Goal: Complete application form

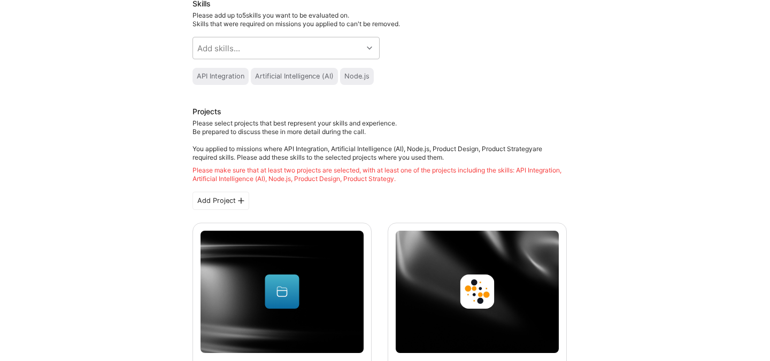
scroll to position [120, 0]
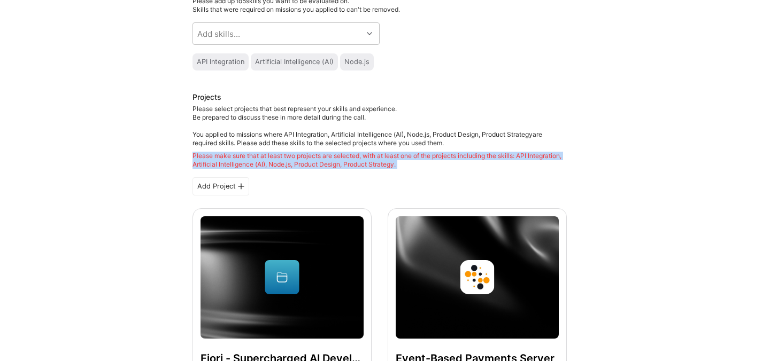
drag, startPoint x: 191, startPoint y: 153, endPoint x: 454, endPoint y: 171, distance: 263.6
copy div "Please make sure that at least two projects are selected, with at least one of …"
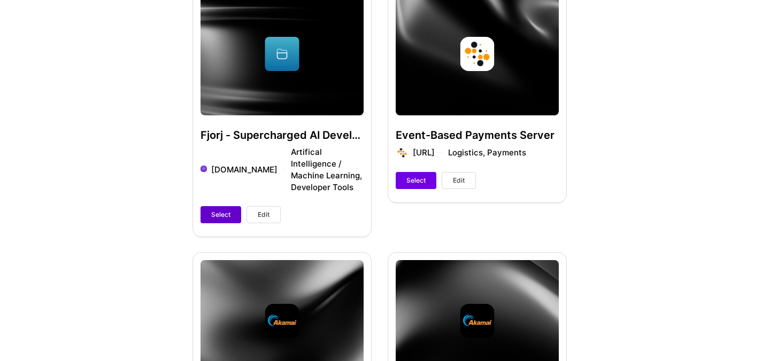
scroll to position [346, 0]
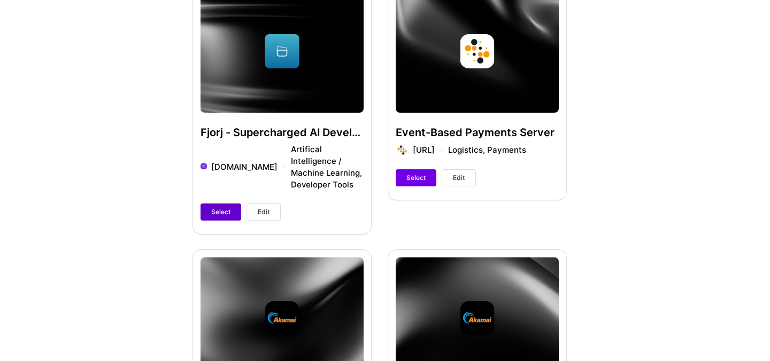
click at [215, 207] on span "Select" at bounding box center [220, 212] width 19 height 10
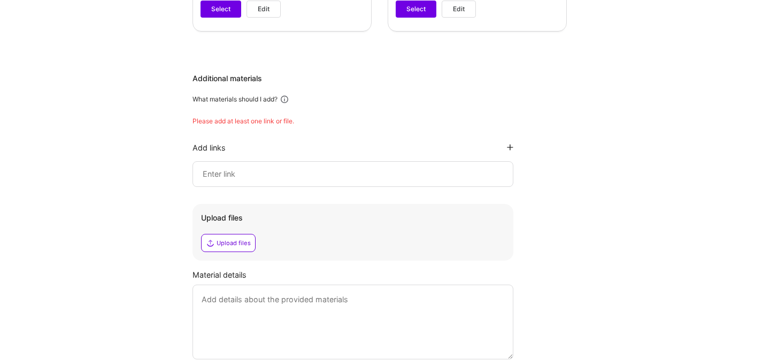
scroll to position [1778, 0]
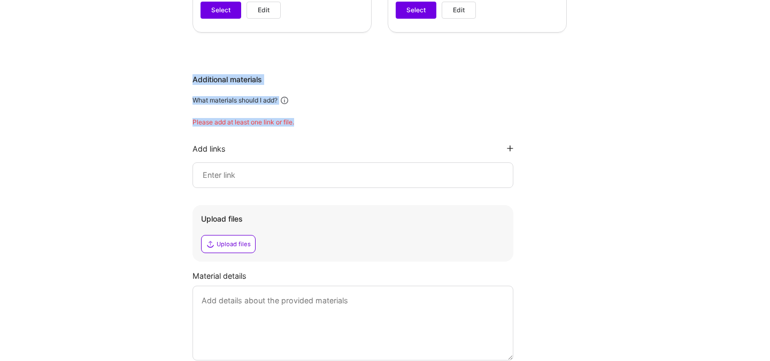
drag, startPoint x: 313, startPoint y: 99, endPoint x: 188, endPoint y: 57, distance: 132.2
click at [194, 74] on div "Additional materials" at bounding box center [379, 79] width 374 height 11
drag, startPoint x: 194, startPoint y: 100, endPoint x: 338, endPoint y: 101, distance: 144.3
click at [337, 118] on div "Please add at least one link or file." at bounding box center [379, 122] width 374 height 9
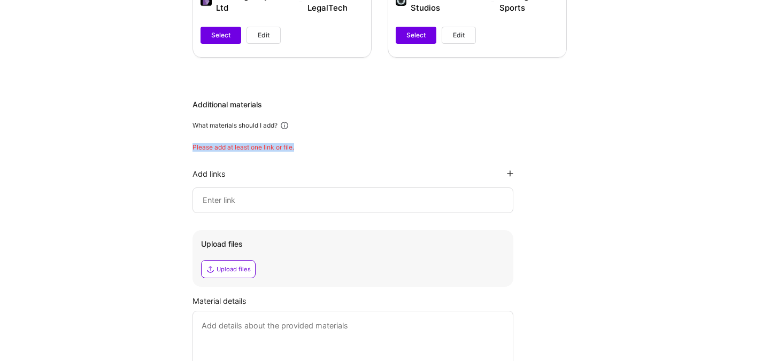
scroll to position [1738, 0]
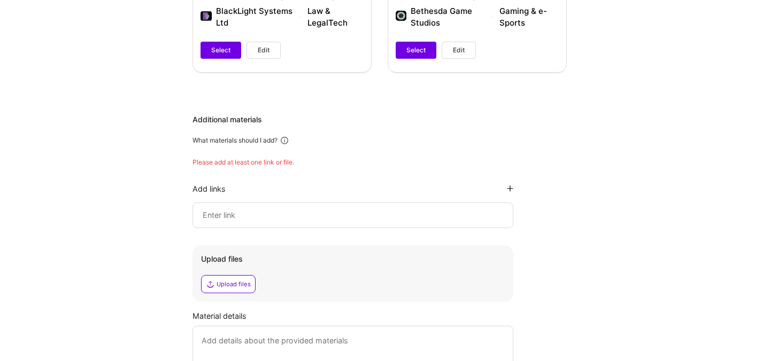
click at [282, 156] on div "Additional materials What materials should I add? Please add at least one link …" at bounding box center [379, 257] width 374 height 287
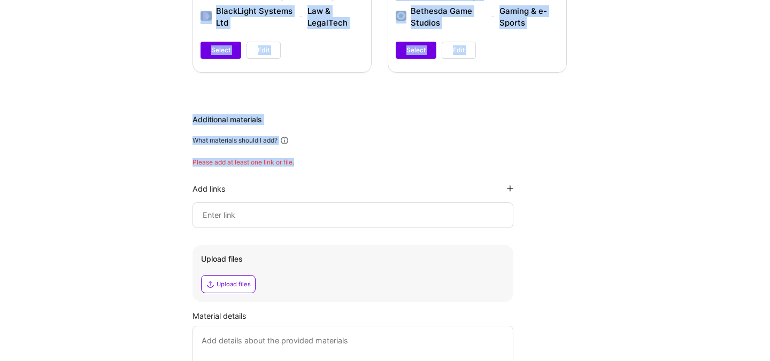
drag, startPoint x: 301, startPoint y: 135, endPoint x: 137, endPoint y: 78, distance: 174.0
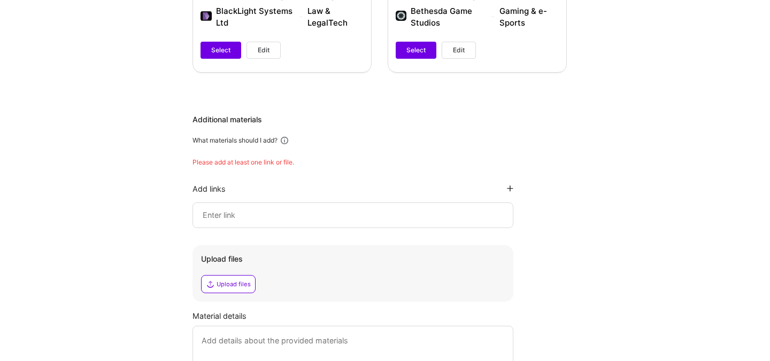
drag, startPoint x: 301, startPoint y: 140, endPoint x: 173, endPoint y: 137, distance: 128.3
copy div "Please add at least one link or file."
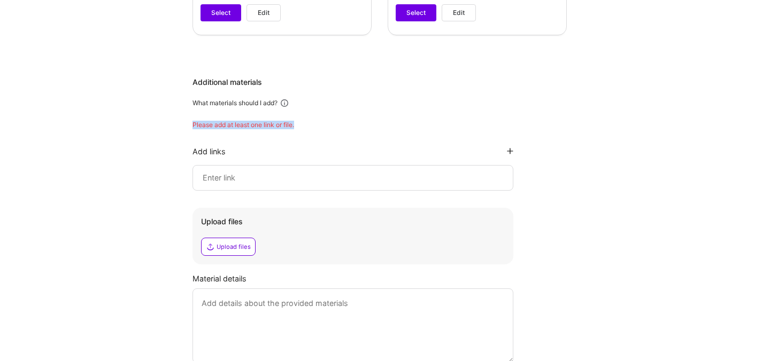
scroll to position [1776, 0]
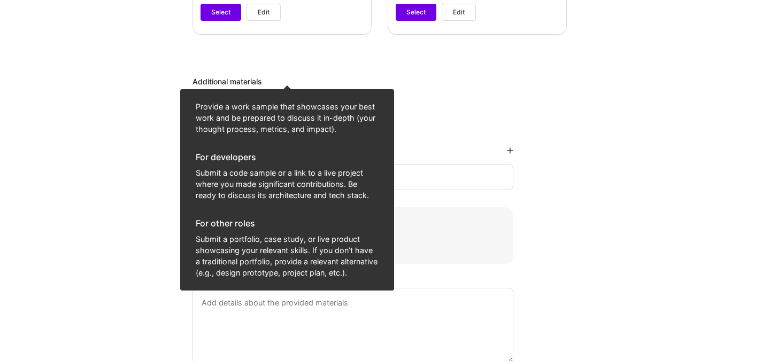
click at [285, 98] on icon at bounding box center [285, 103] width 10 height 10
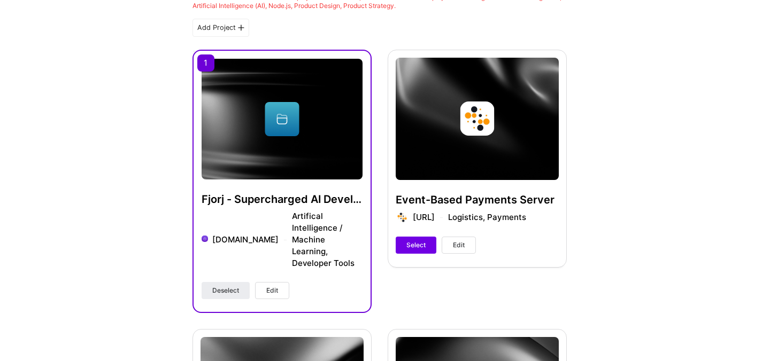
scroll to position [0, 0]
